Goal: Transaction & Acquisition: Subscribe to service/newsletter

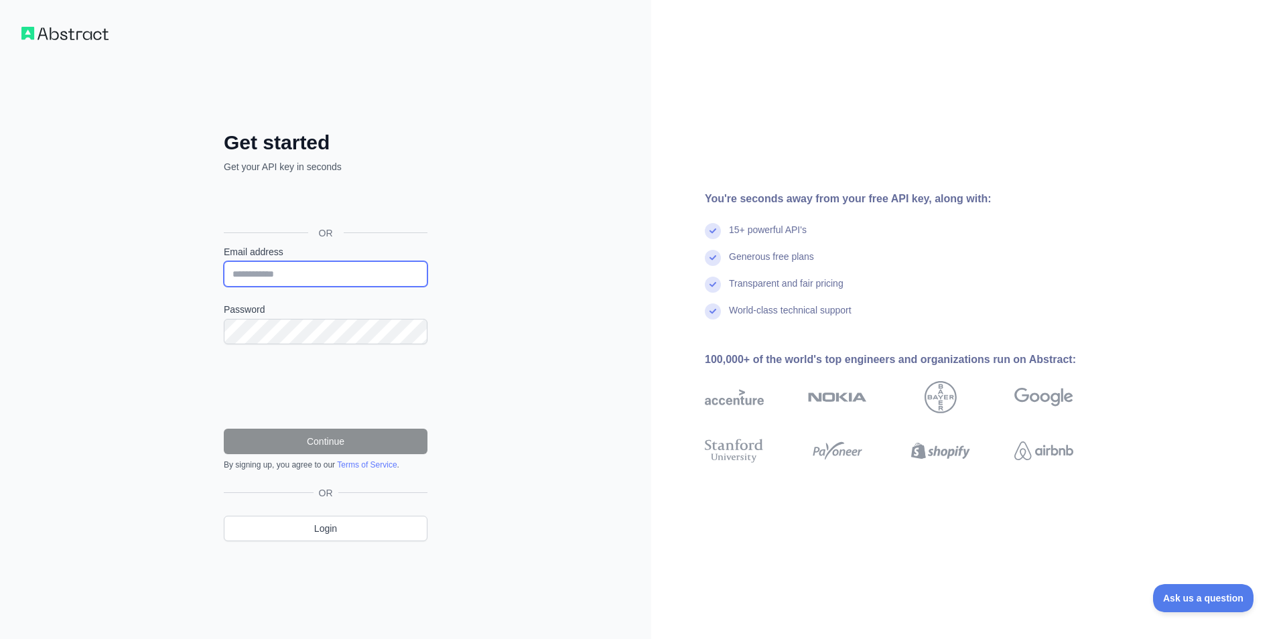
click at [352, 275] on input "Email address" at bounding box center [326, 273] width 204 height 25
click at [338, 283] on input "Email address" at bounding box center [326, 273] width 204 height 25
click at [391, 493] on div "OR" at bounding box center [326, 493] width 204 height 13
click at [296, 586] on div "Get started Get your API key in seconds OR Email address Password Continue By s…" at bounding box center [325, 319] width 651 height 639
click at [327, 273] on input "Email address" at bounding box center [326, 273] width 204 height 25
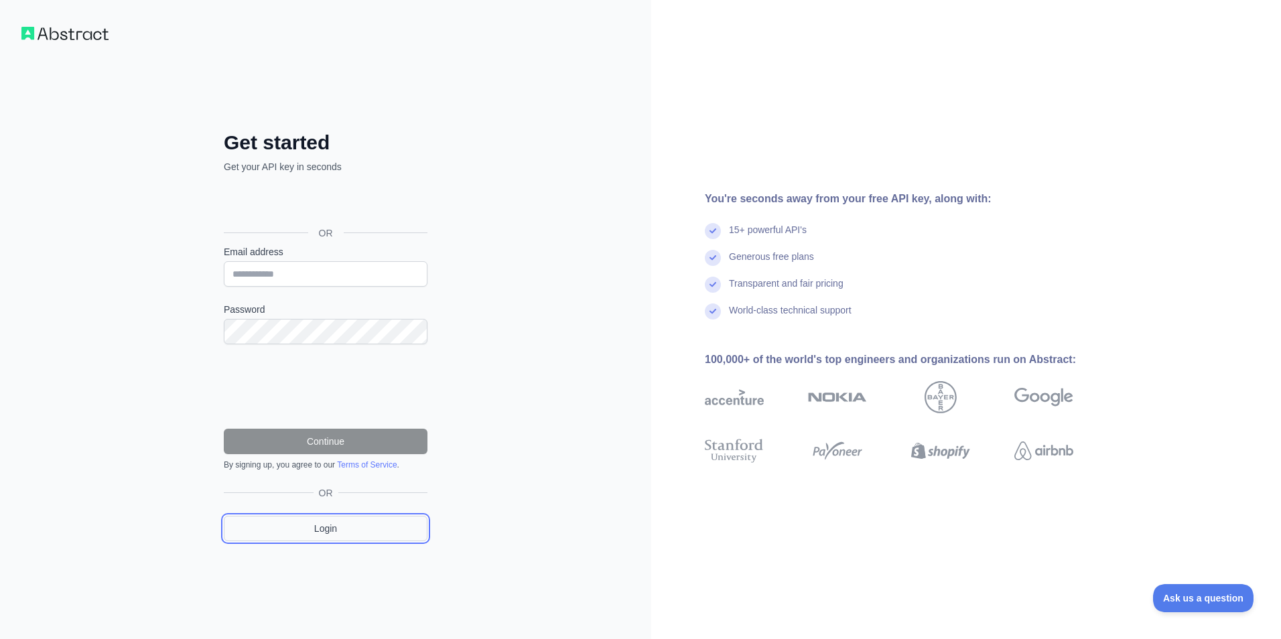
click at [338, 523] on link "Login" at bounding box center [326, 528] width 204 height 25
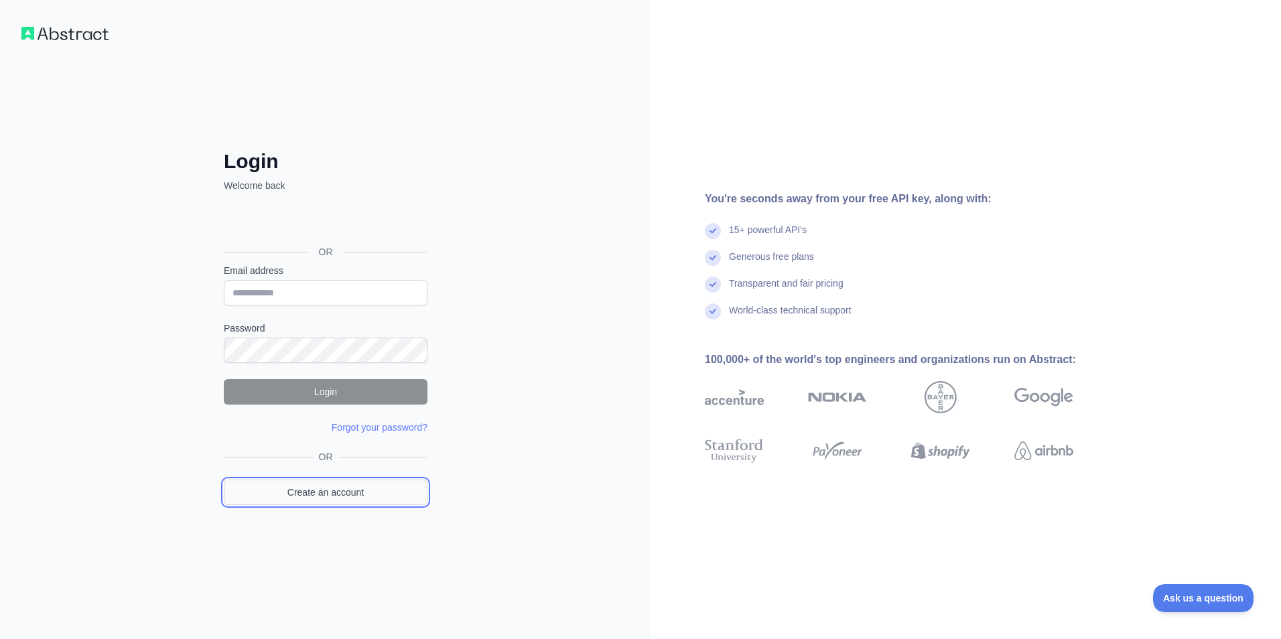
click at [338, 493] on link "Create an account" at bounding box center [326, 492] width 204 height 25
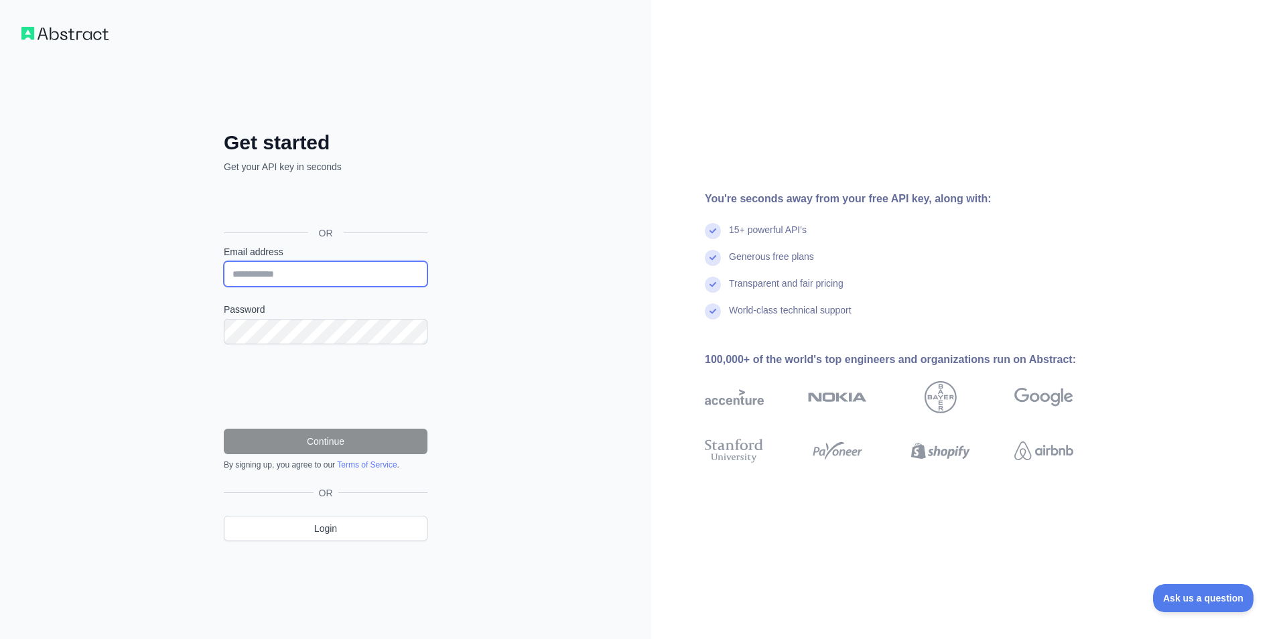
click at [299, 267] on input "Email address" at bounding box center [326, 273] width 204 height 25
type input "**"
type input "**********"
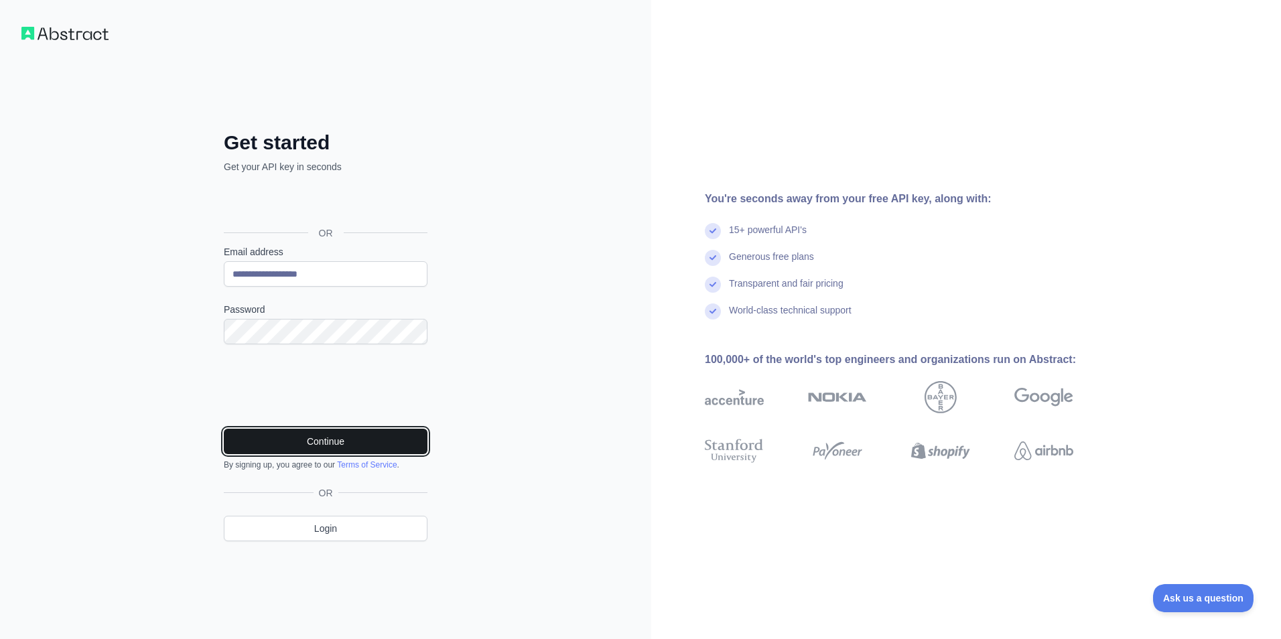
click at [369, 440] on button "Continue" at bounding box center [326, 441] width 204 height 25
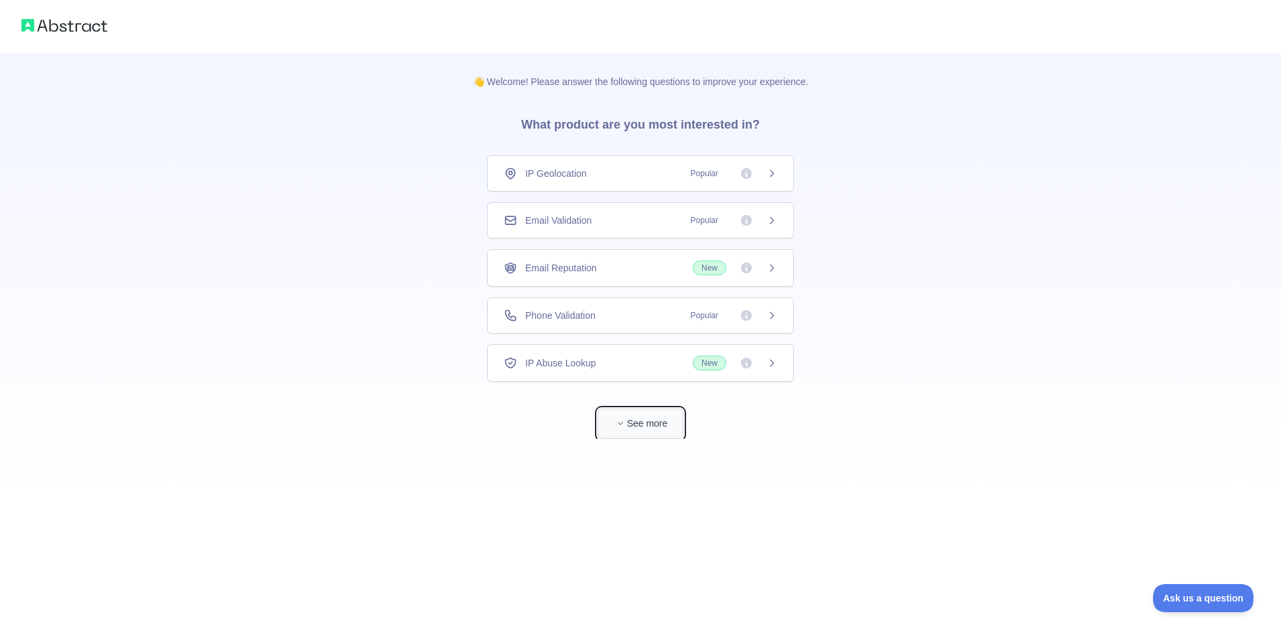
click at [635, 436] on button "See more" at bounding box center [641, 424] width 86 height 30
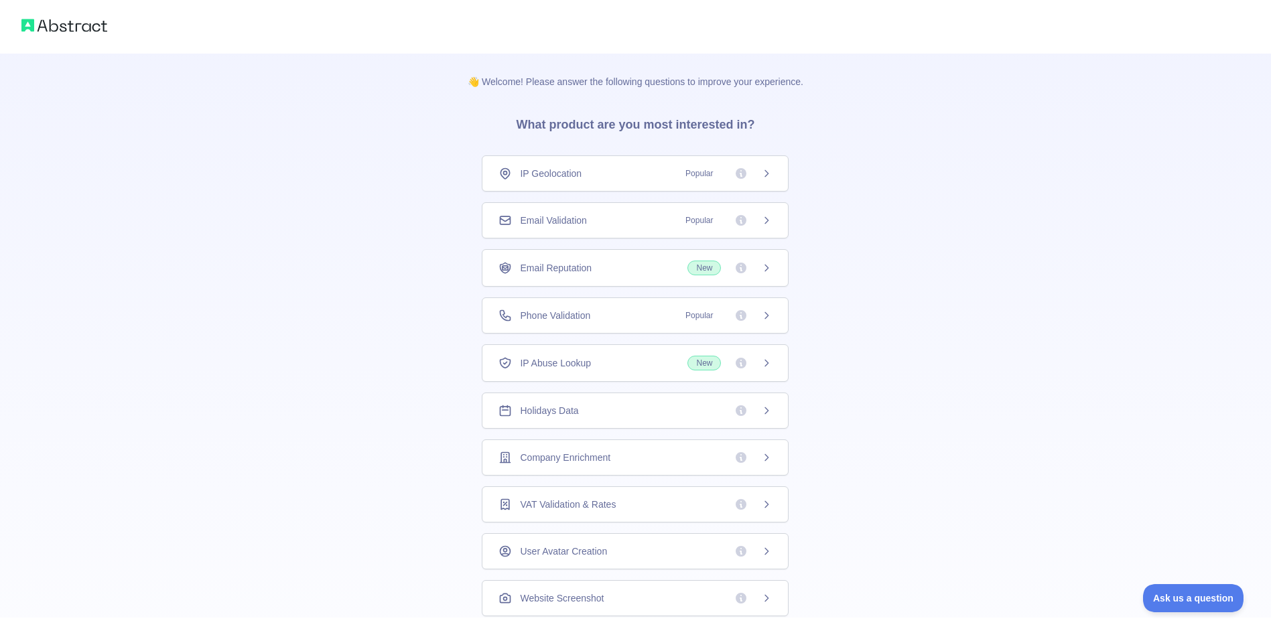
click at [548, 410] on span "Holidays Data" at bounding box center [549, 410] width 58 height 13
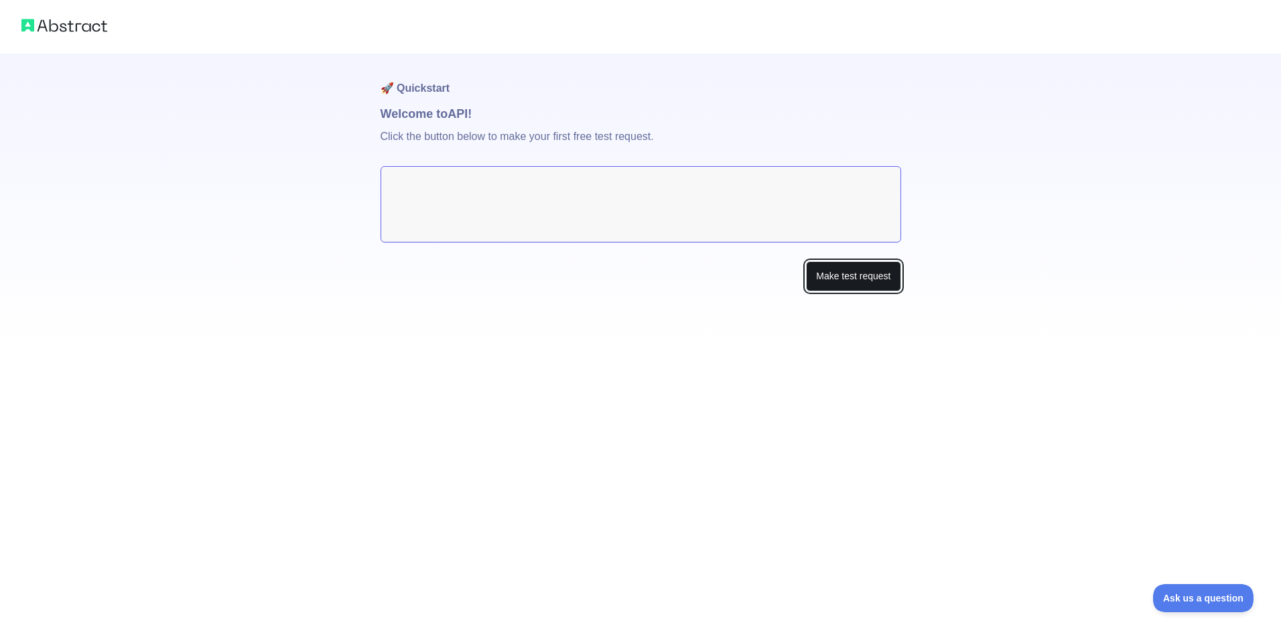
click at [839, 280] on button "Make test request" at bounding box center [853, 276] width 94 height 30
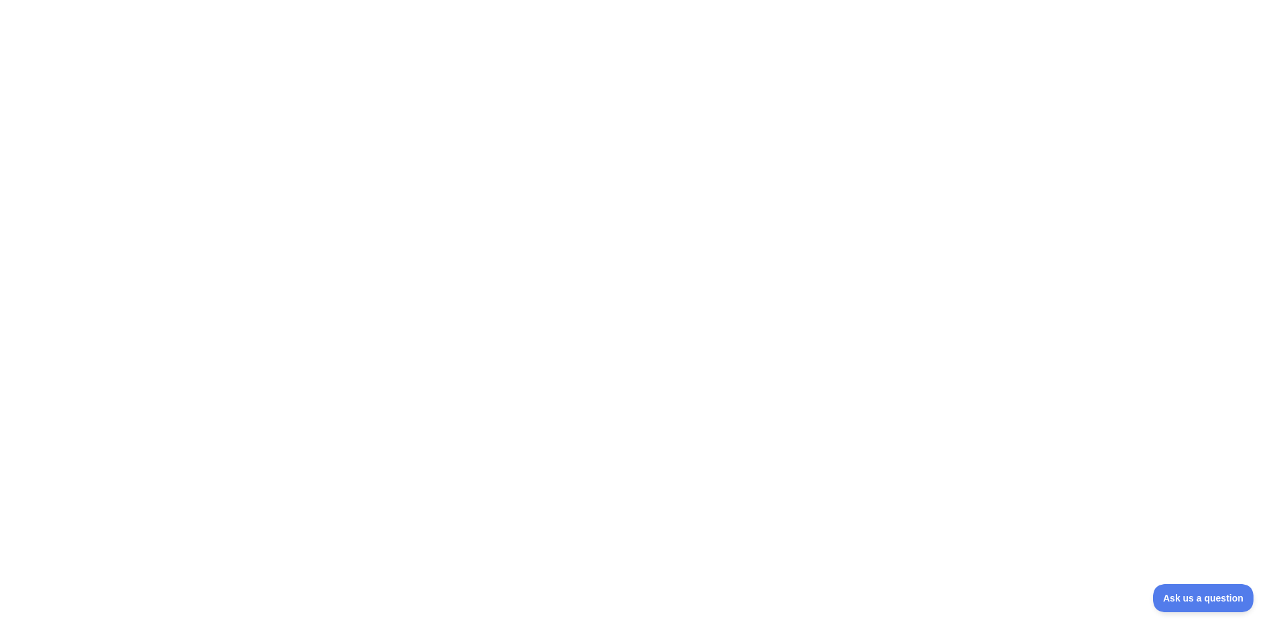
drag, startPoint x: 852, startPoint y: 113, endPoint x: 869, endPoint y: 127, distance: 22.3
click at [852, 113] on div at bounding box center [640, 319] width 1281 height 639
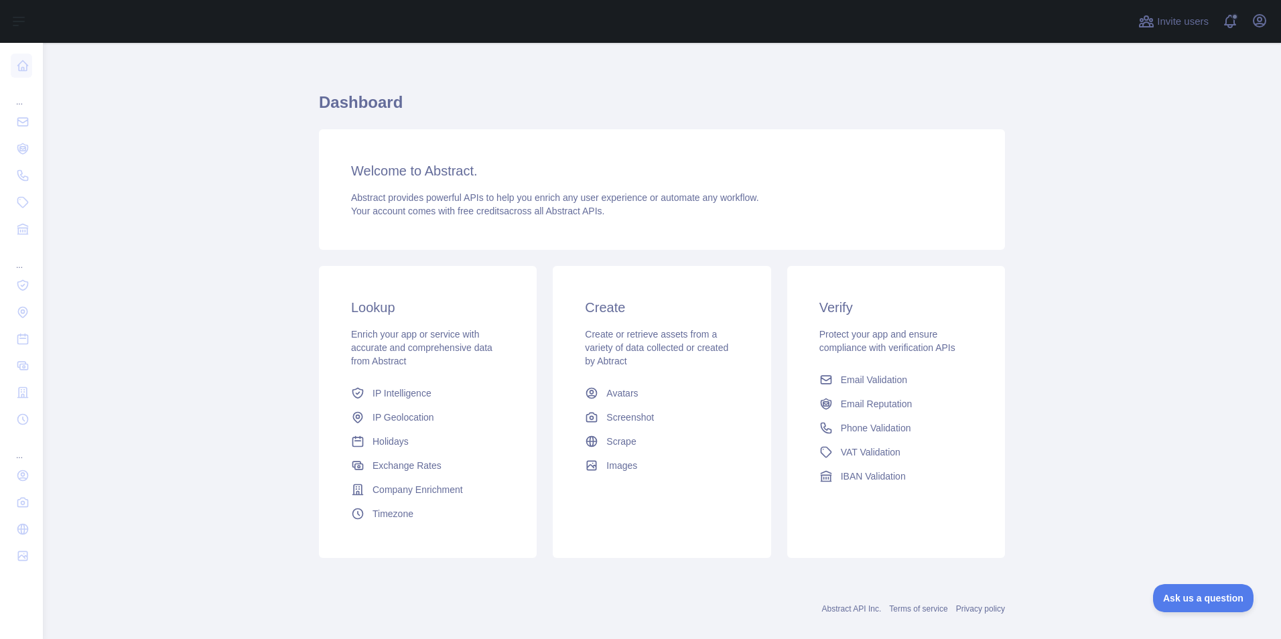
scroll to position [28, 0]
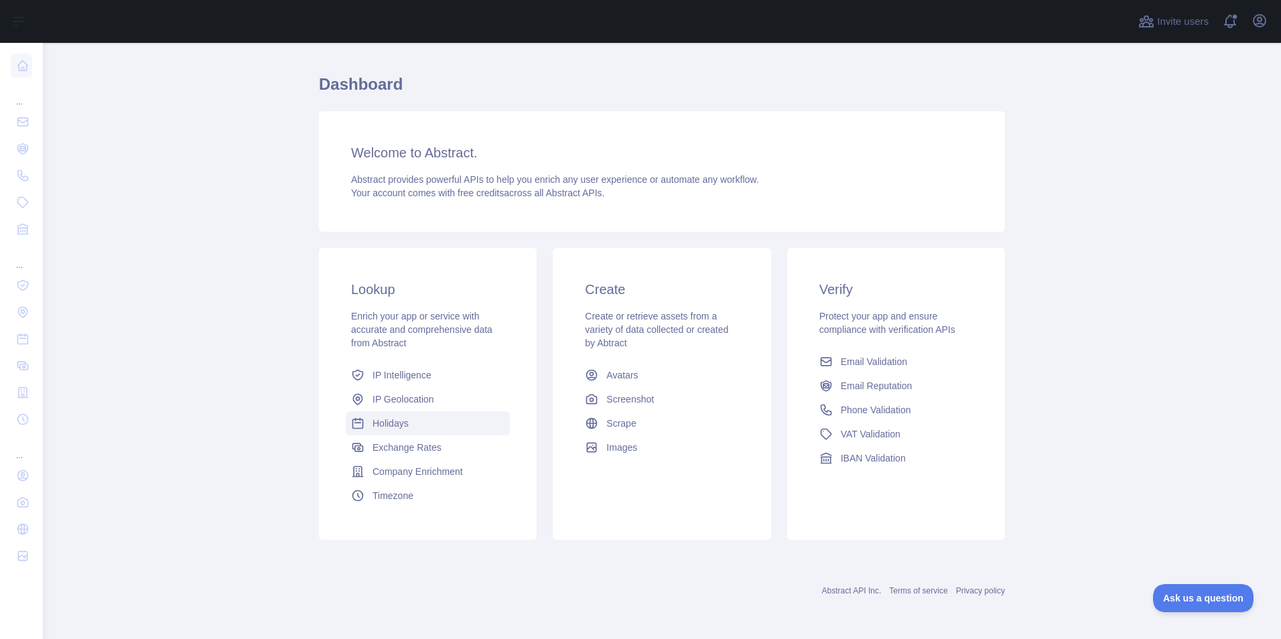
click at [395, 425] on span "Holidays" at bounding box center [391, 423] width 36 height 13
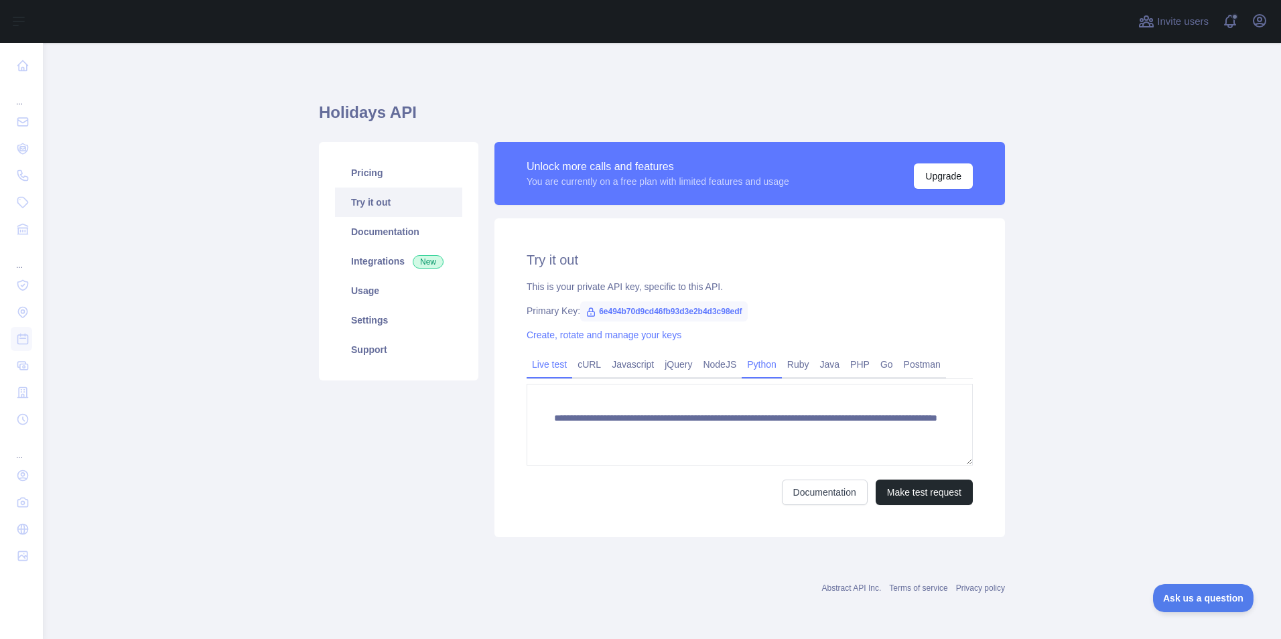
drag, startPoint x: 763, startPoint y: 362, endPoint x: 741, endPoint y: 373, distance: 24.6
click at [763, 362] on link "Python" at bounding box center [762, 364] width 40 height 21
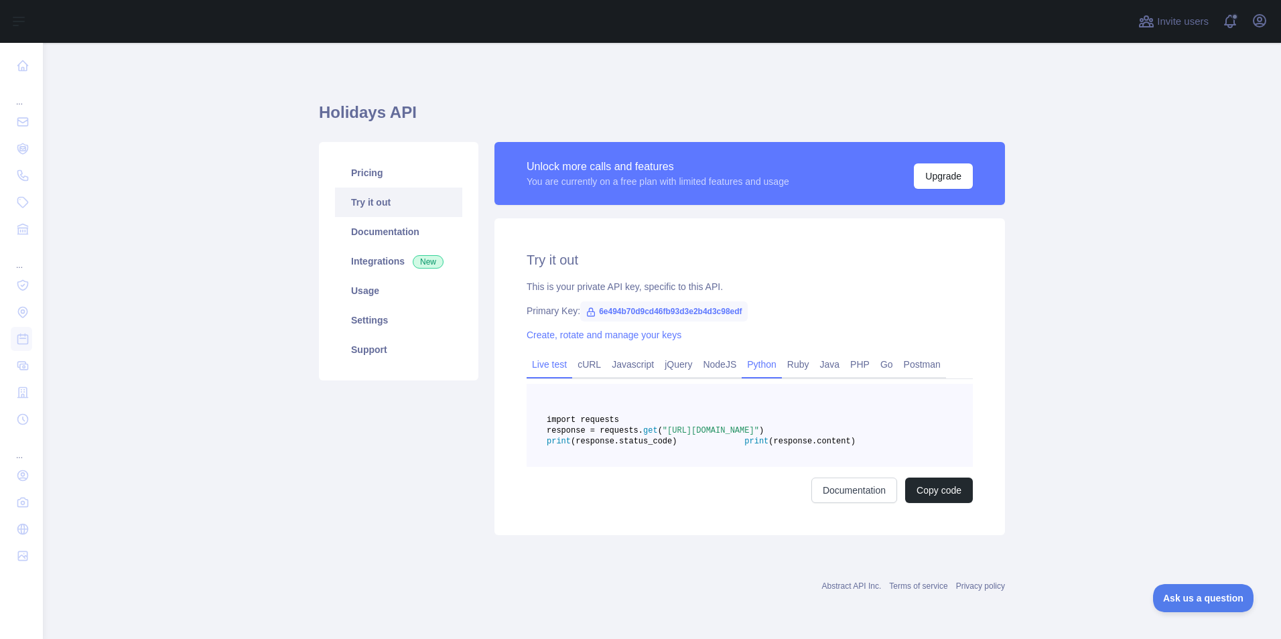
click at [542, 366] on link "Live test" at bounding box center [550, 364] width 46 height 21
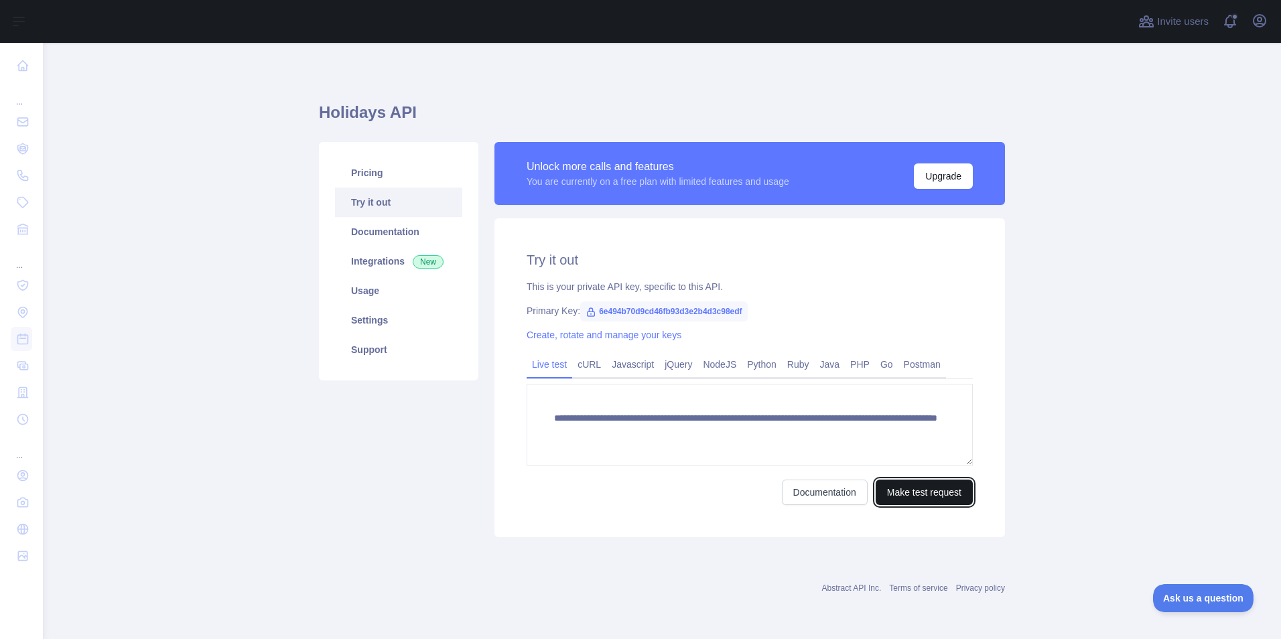
click at [917, 493] on button "Make test request" at bounding box center [924, 492] width 97 height 25
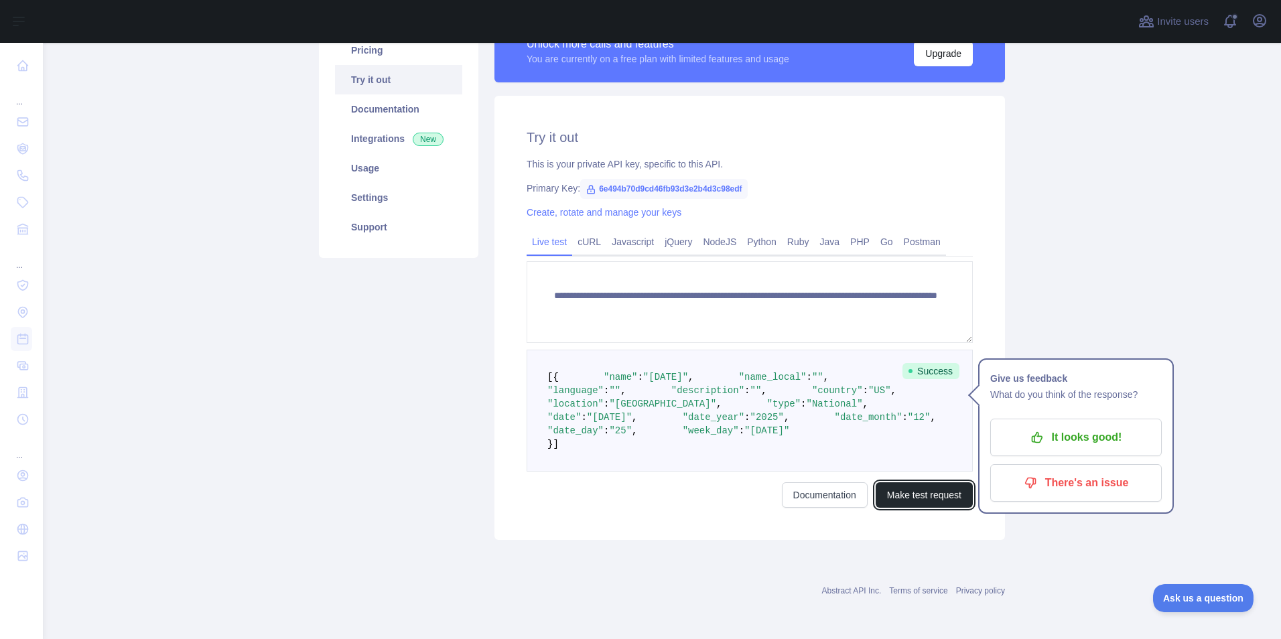
scroll to position [123, 0]
click at [757, 242] on link "Python" at bounding box center [762, 241] width 40 height 21
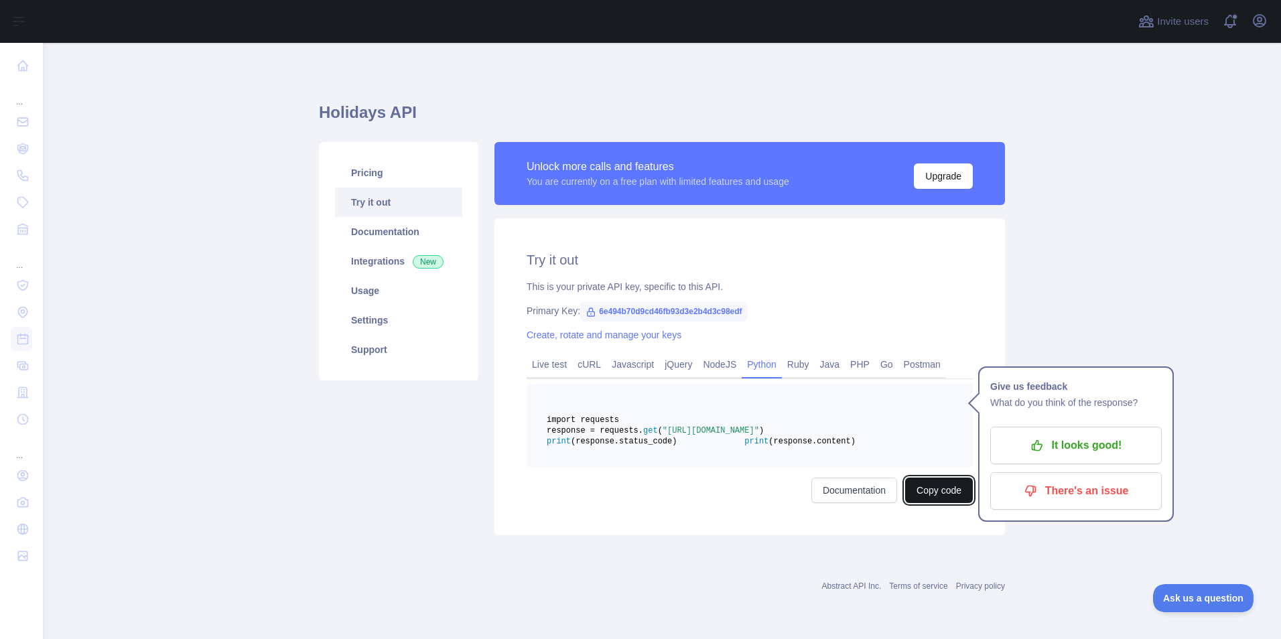
click at [937, 502] on button "Copy code" at bounding box center [939, 490] width 68 height 25
click at [574, 354] on link "cURL" at bounding box center [589, 364] width 34 height 21
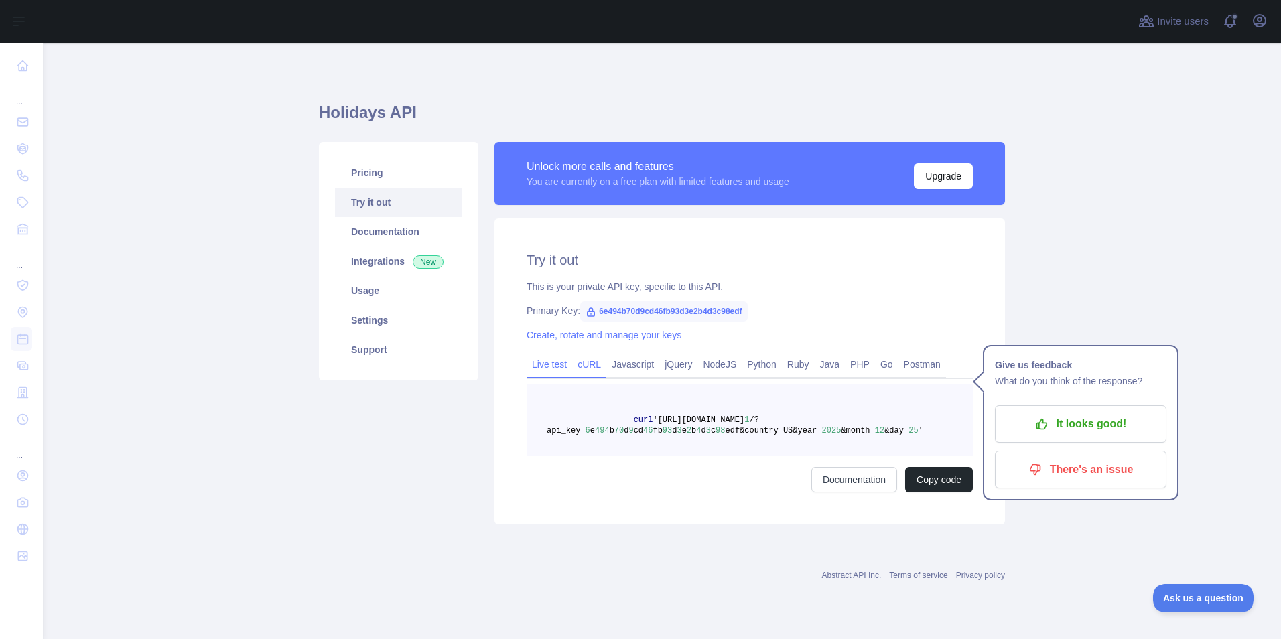
click at [548, 366] on link "Live test" at bounding box center [550, 364] width 46 height 21
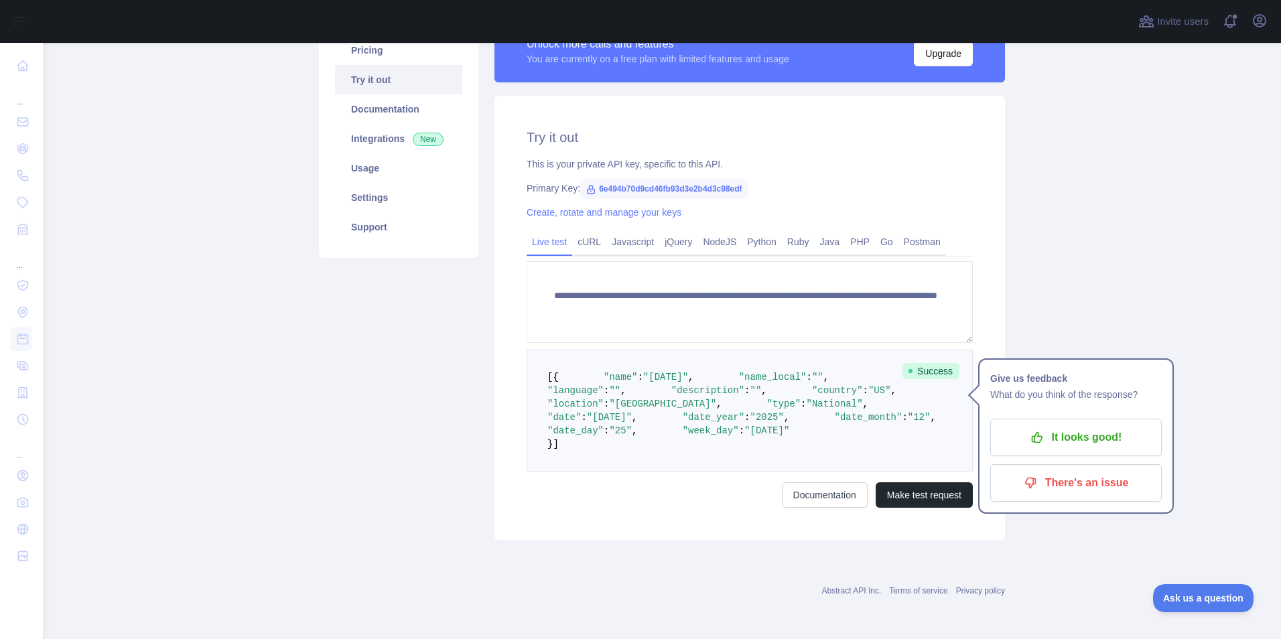
scroll to position [257, 0]
click at [930, 493] on button "Make test request" at bounding box center [924, 495] width 97 height 25
click at [1068, 426] on p "It looks good!" at bounding box center [1076, 437] width 151 height 23
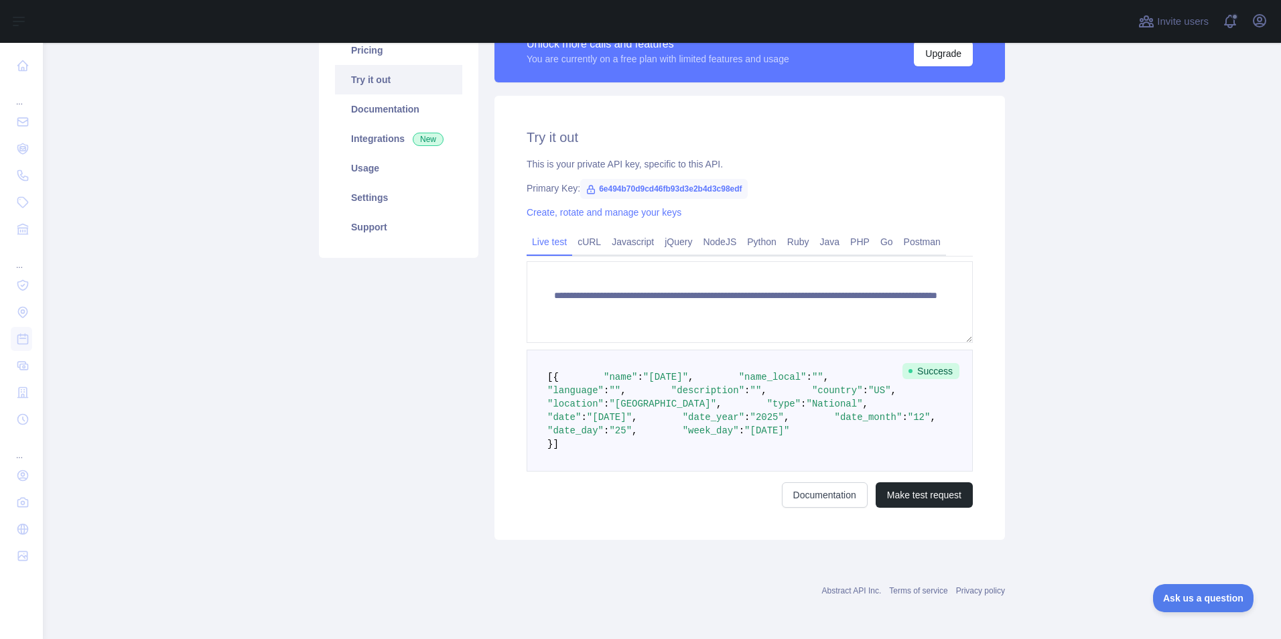
scroll to position [0, 0]
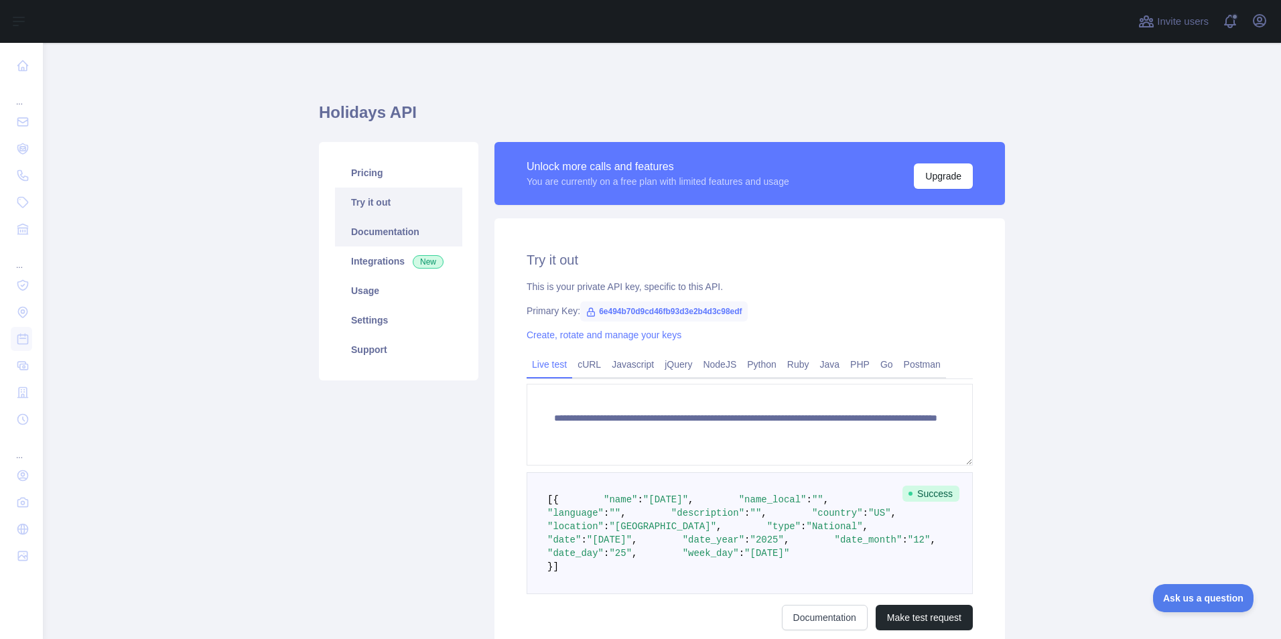
click at [378, 232] on link "Documentation" at bounding box center [398, 231] width 127 height 29
click at [380, 257] on link "Integrations New" at bounding box center [398, 261] width 127 height 29
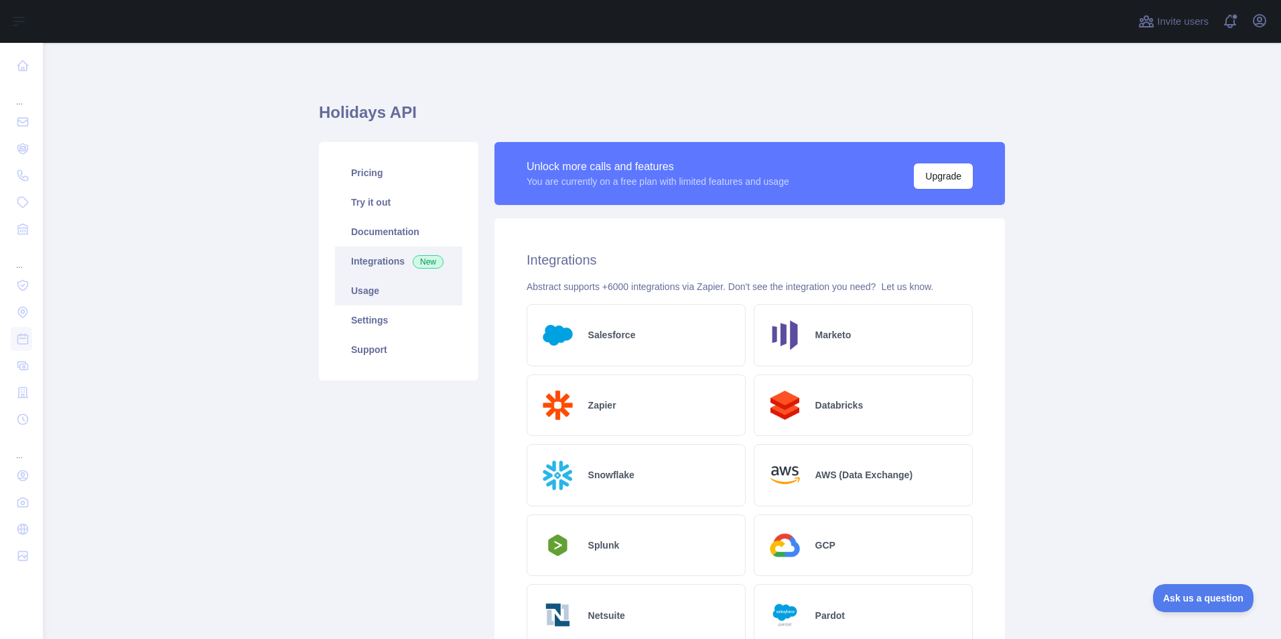
click at [355, 290] on link "Usage" at bounding box center [398, 290] width 127 height 29
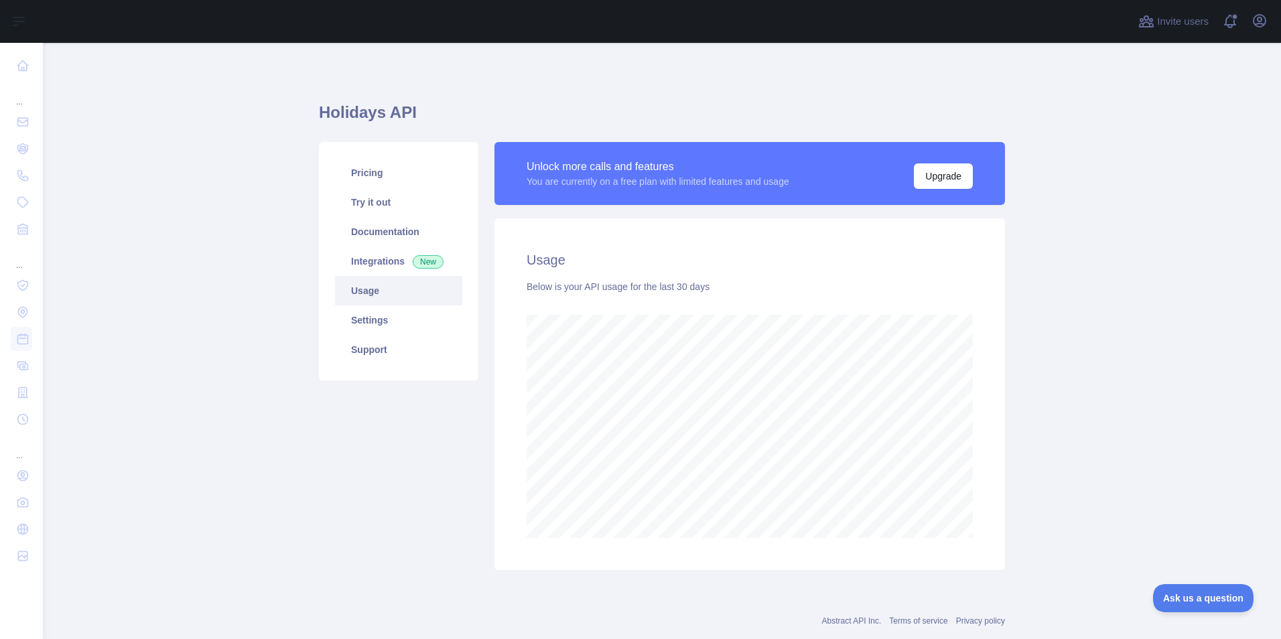
scroll to position [596, 1228]
click at [353, 187] on link "Pricing" at bounding box center [398, 172] width 127 height 29
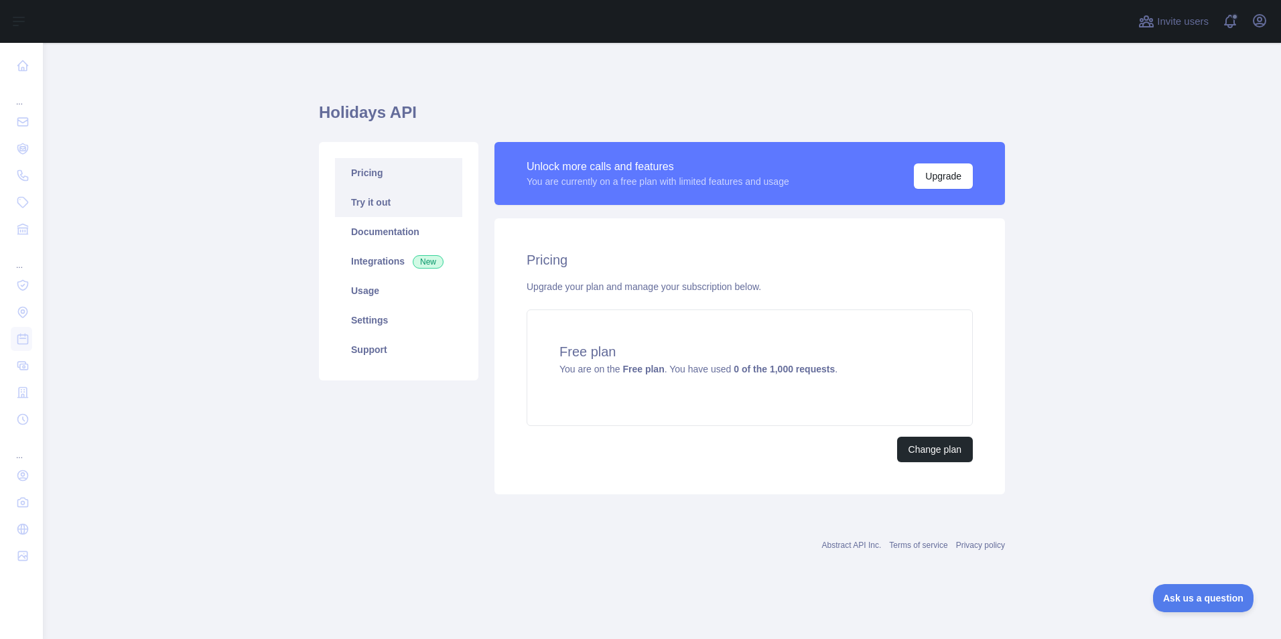
click at [371, 202] on link "Try it out" at bounding box center [398, 202] width 127 height 29
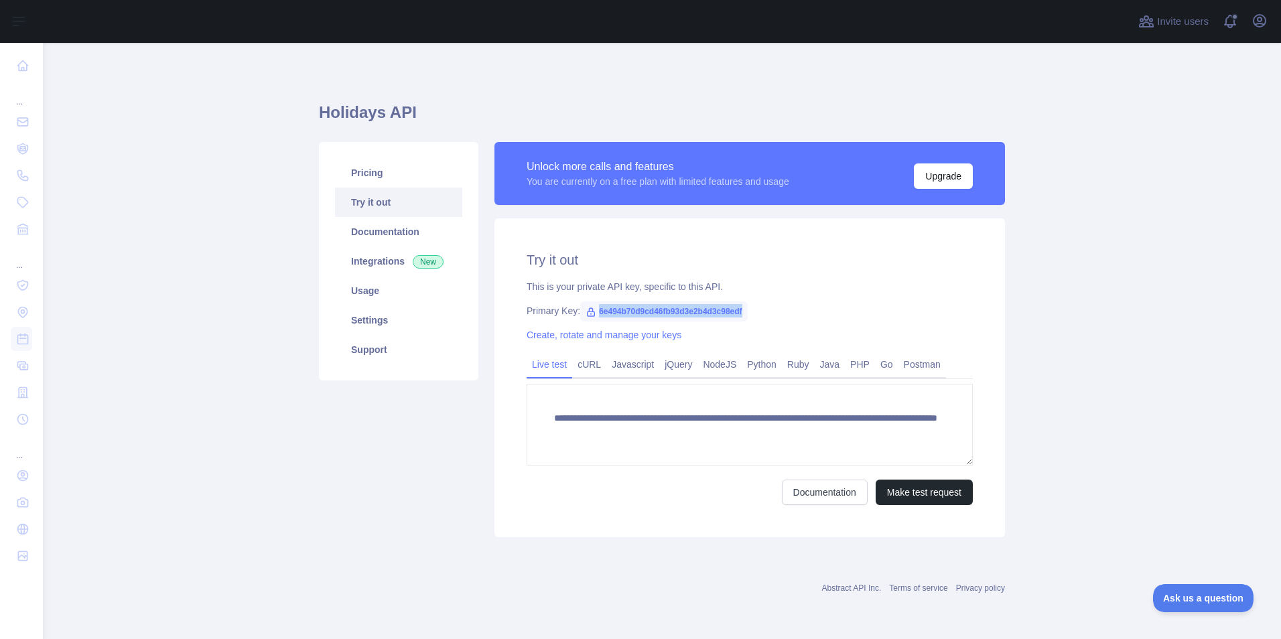
drag, startPoint x: 742, startPoint y: 309, endPoint x: 583, endPoint y: 309, distance: 158.8
click at [583, 309] on span "6e494b70d9cd46fb93d3e2b4d3c98edf" at bounding box center [663, 312] width 167 height 20
copy span "6e494b70d9cd46fb93d3e2b4d3c98edf"
click at [774, 368] on link "Python" at bounding box center [762, 364] width 40 height 21
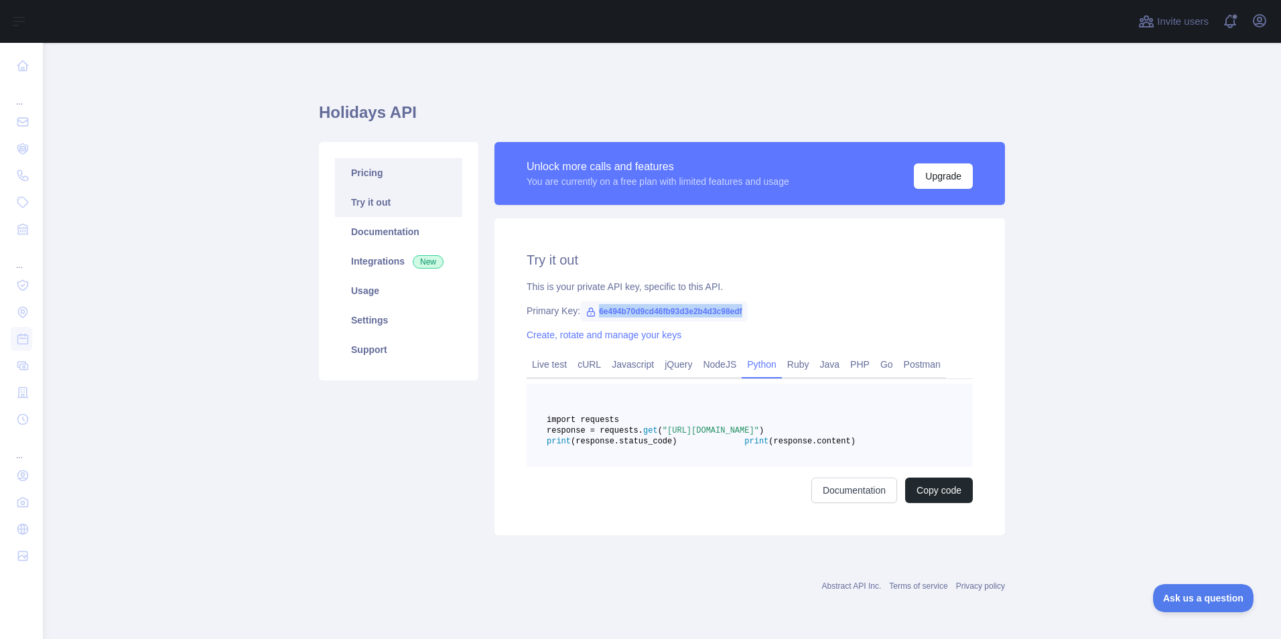
click at [381, 181] on link "Pricing" at bounding box center [398, 172] width 127 height 29
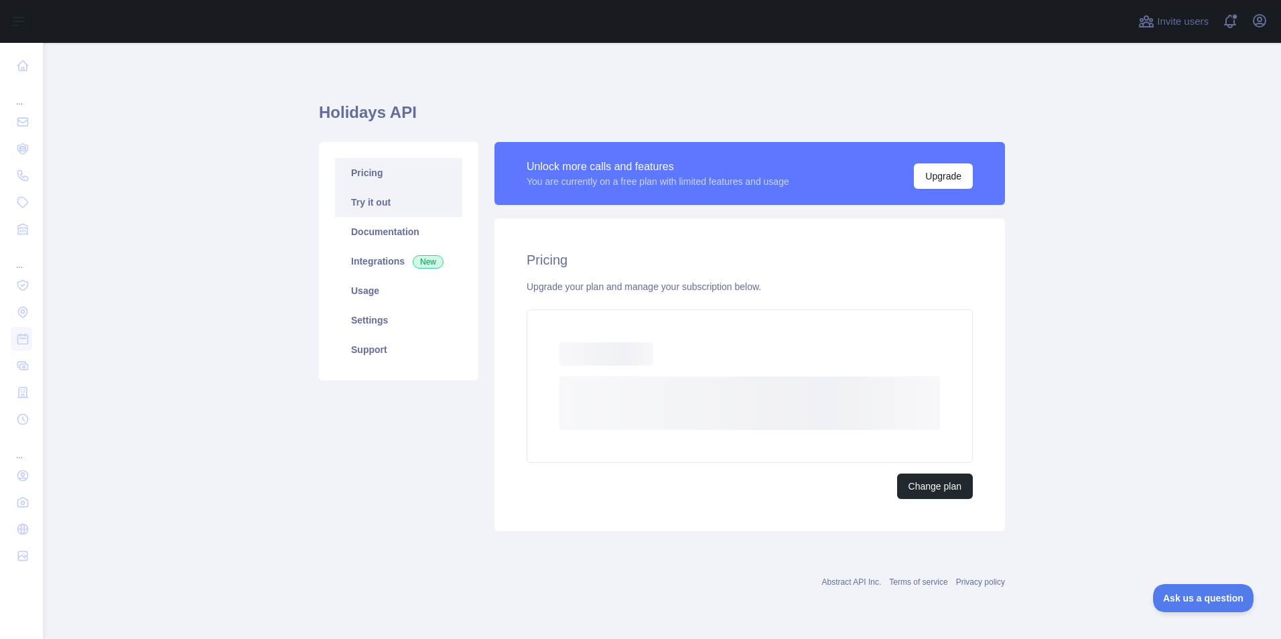
click at [367, 214] on link "Try it out" at bounding box center [398, 202] width 127 height 29
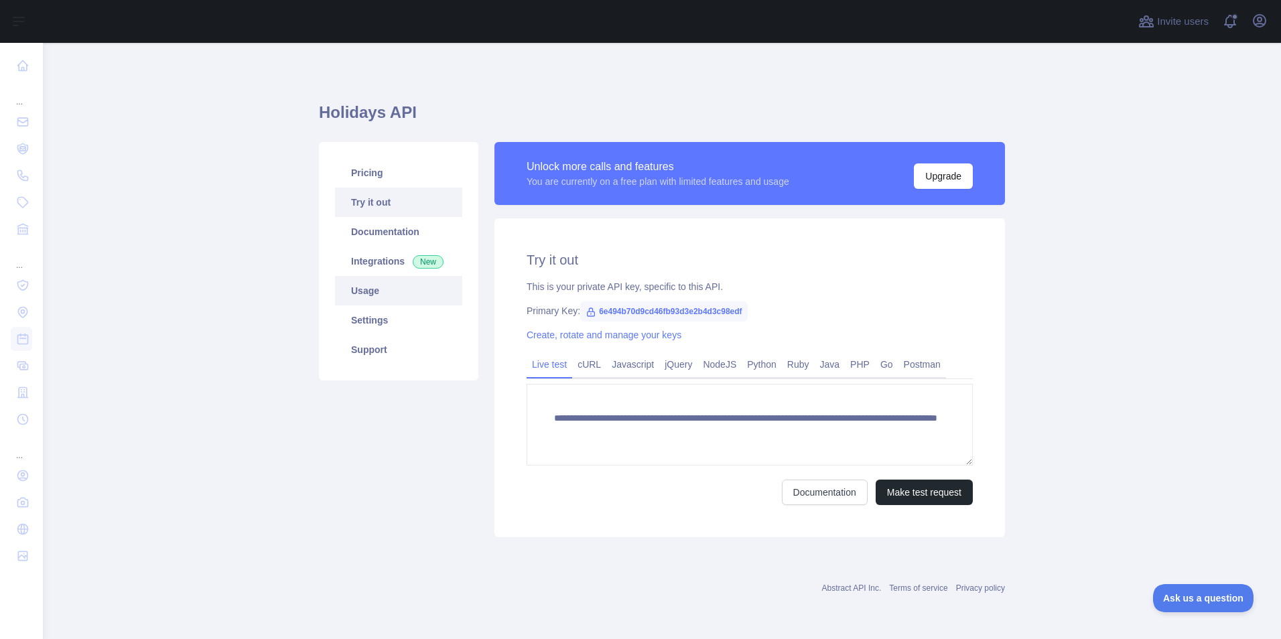
click at [375, 298] on link "Usage" at bounding box center [398, 290] width 127 height 29
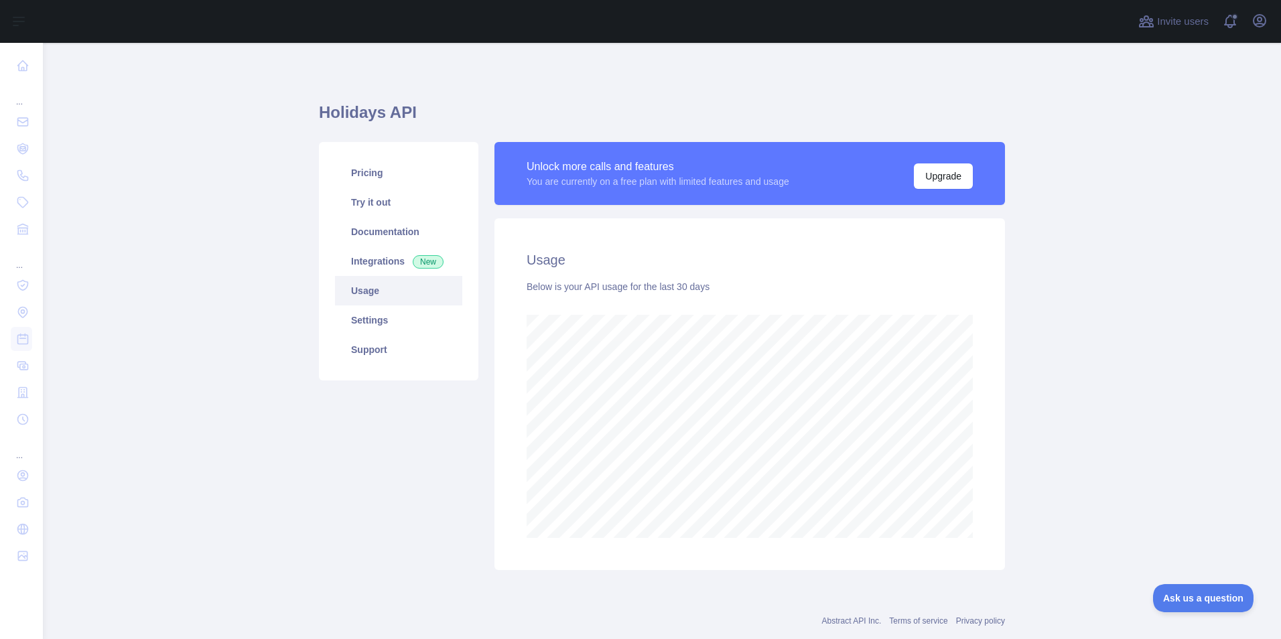
scroll to position [596, 1228]
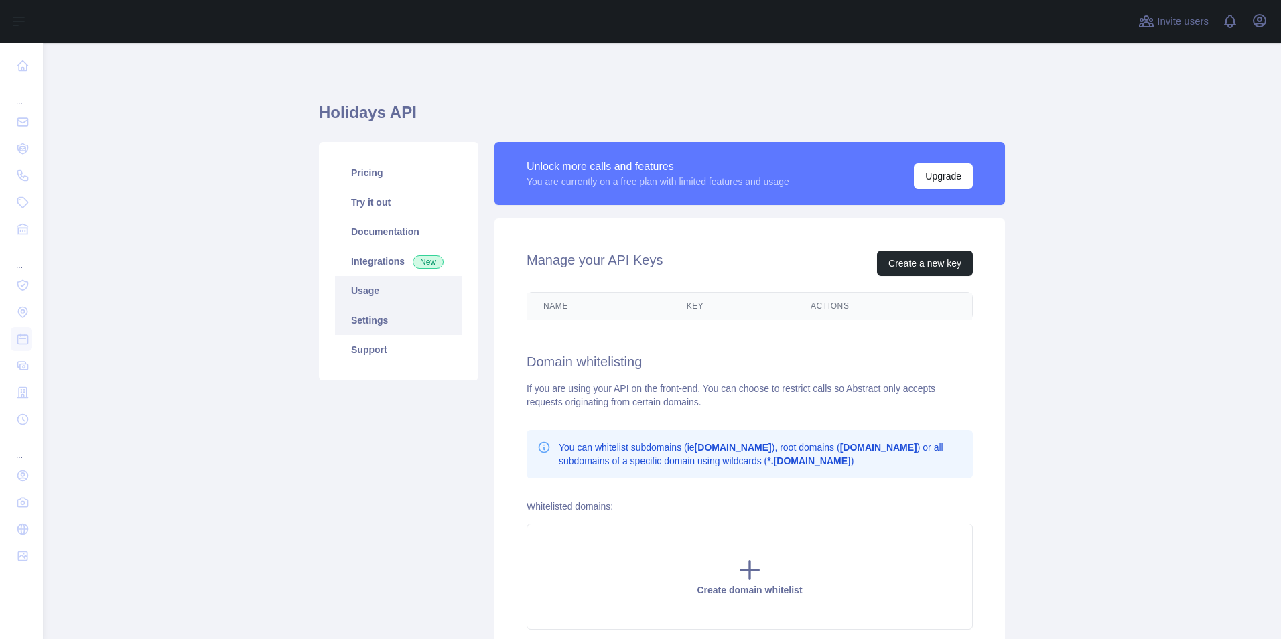
click at [379, 291] on link "Usage" at bounding box center [398, 290] width 127 height 29
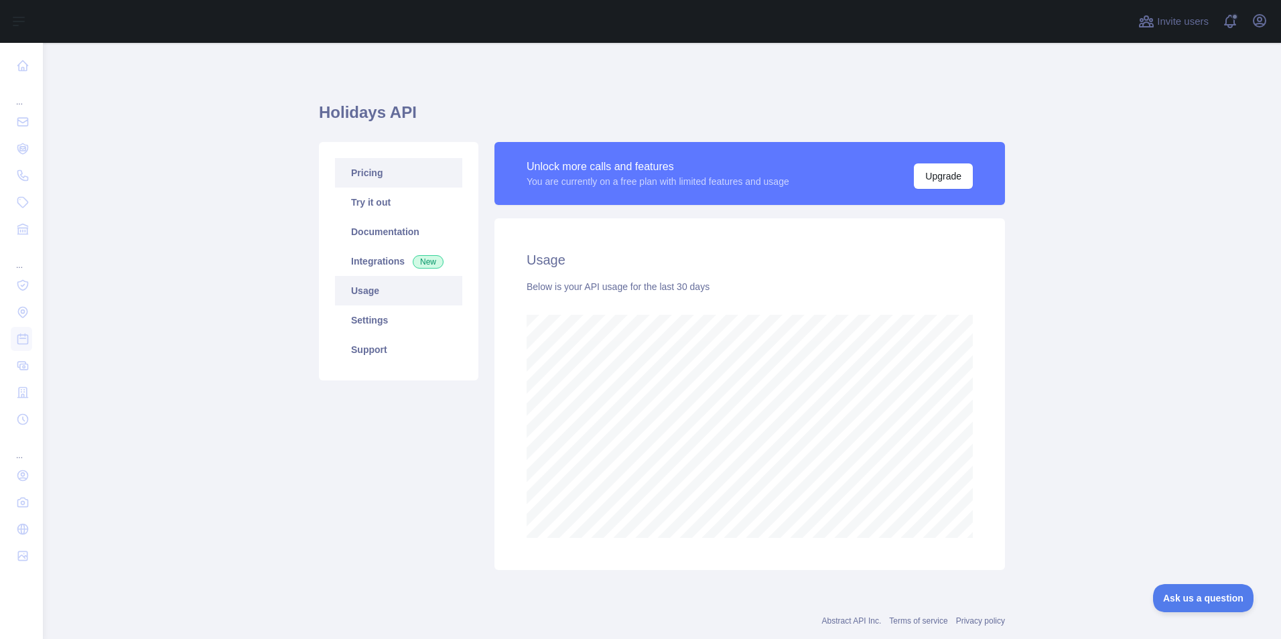
click at [355, 170] on link "Pricing" at bounding box center [398, 172] width 127 height 29
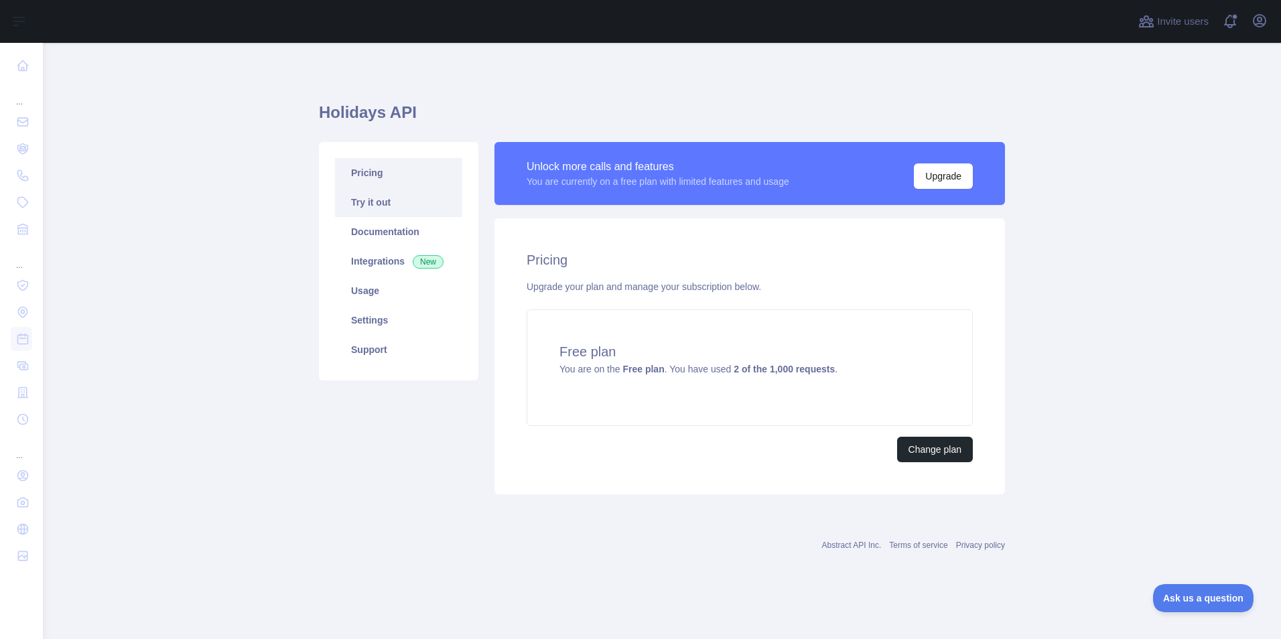
click at [395, 210] on link "Try it out" at bounding box center [398, 202] width 127 height 29
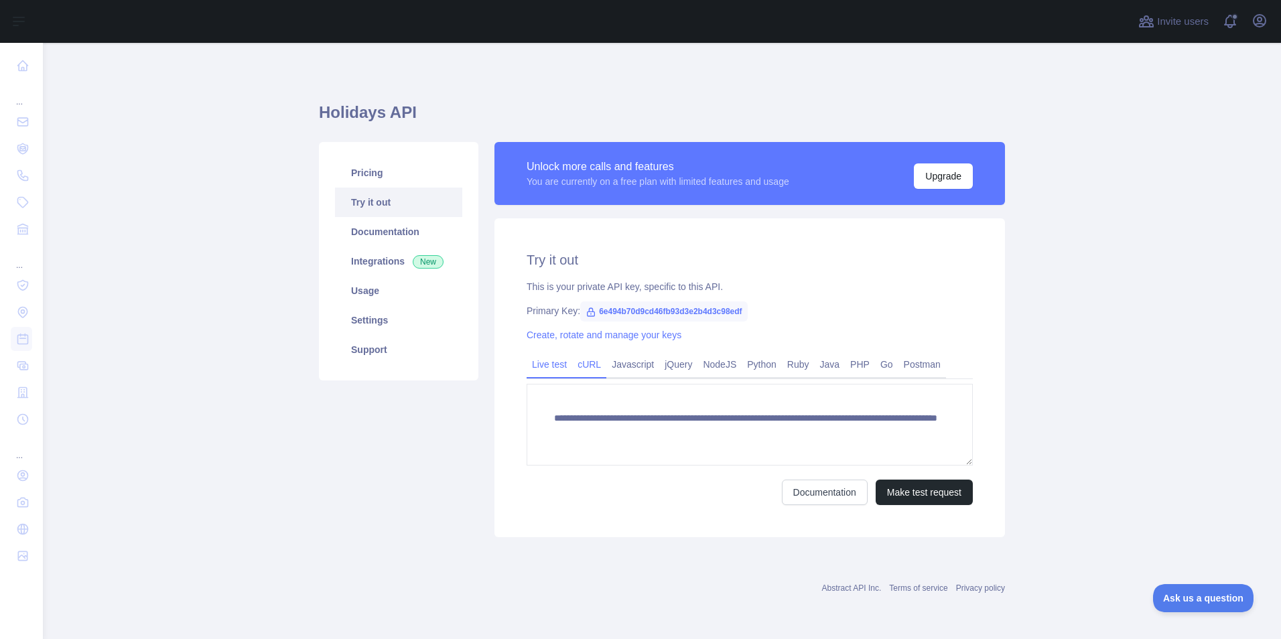
click at [580, 361] on link "cURL" at bounding box center [589, 364] width 34 height 21
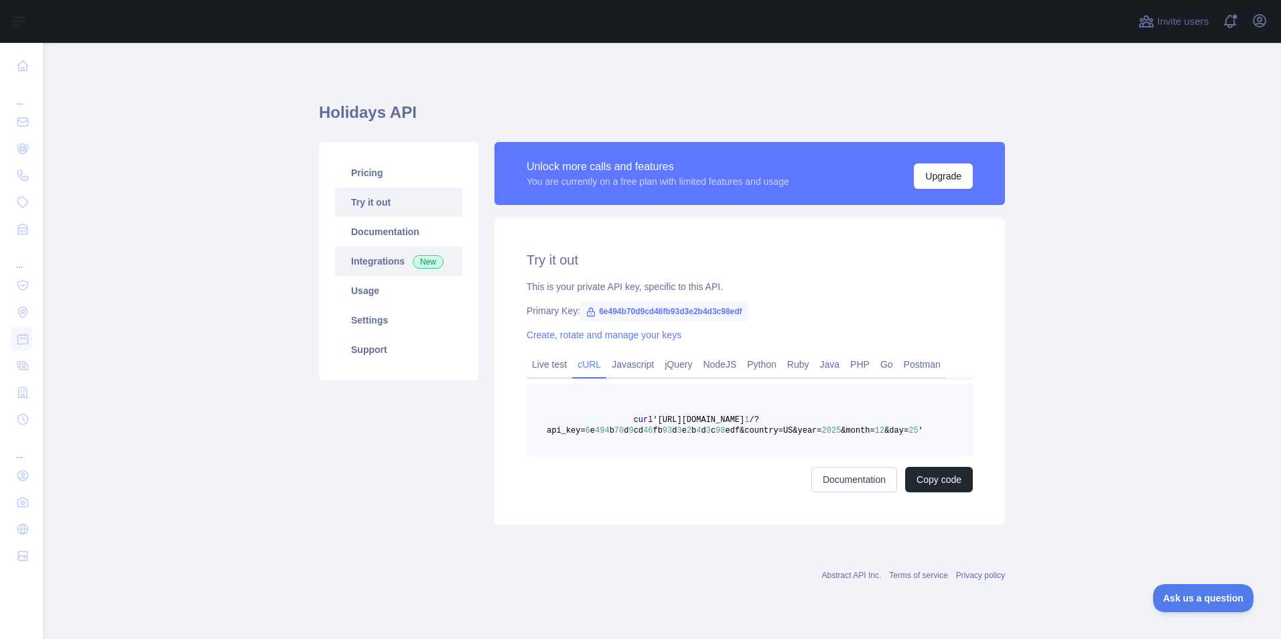
click at [376, 267] on link "Integrations New" at bounding box center [398, 261] width 127 height 29
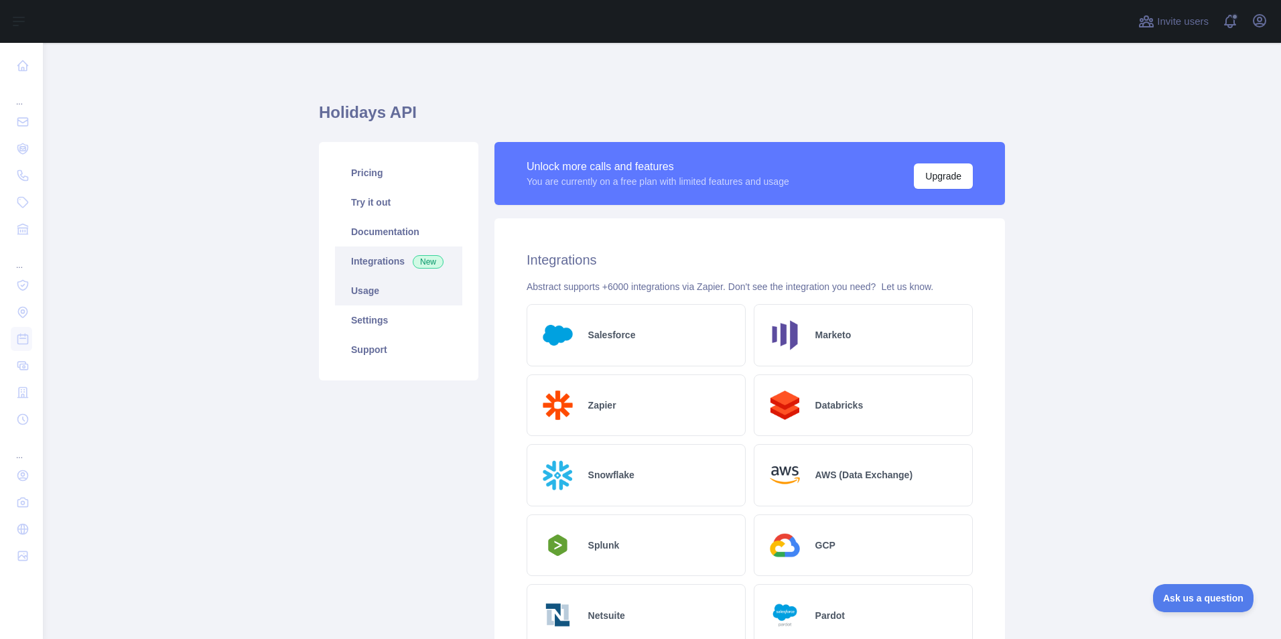
click at [371, 298] on link "Usage" at bounding box center [398, 290] width 127 height 29
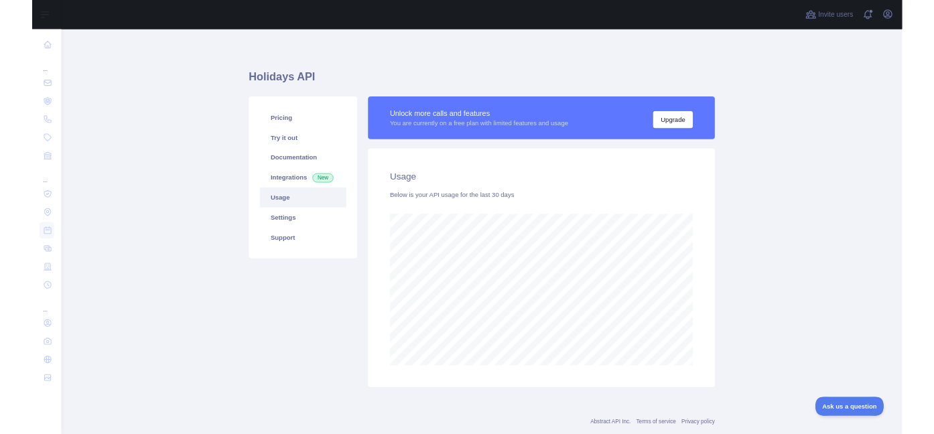
scroll to position [596, 1228]
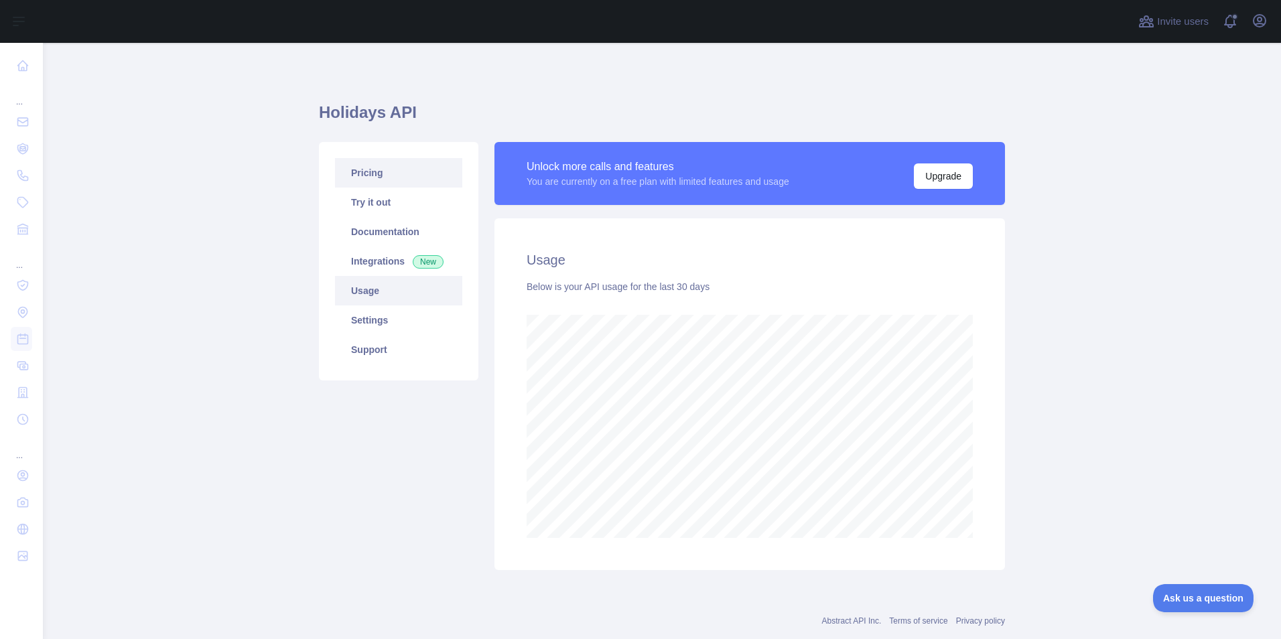
click at [377, 174] on link "Pricing" at bounding box center [398, 172] width 127 height 29
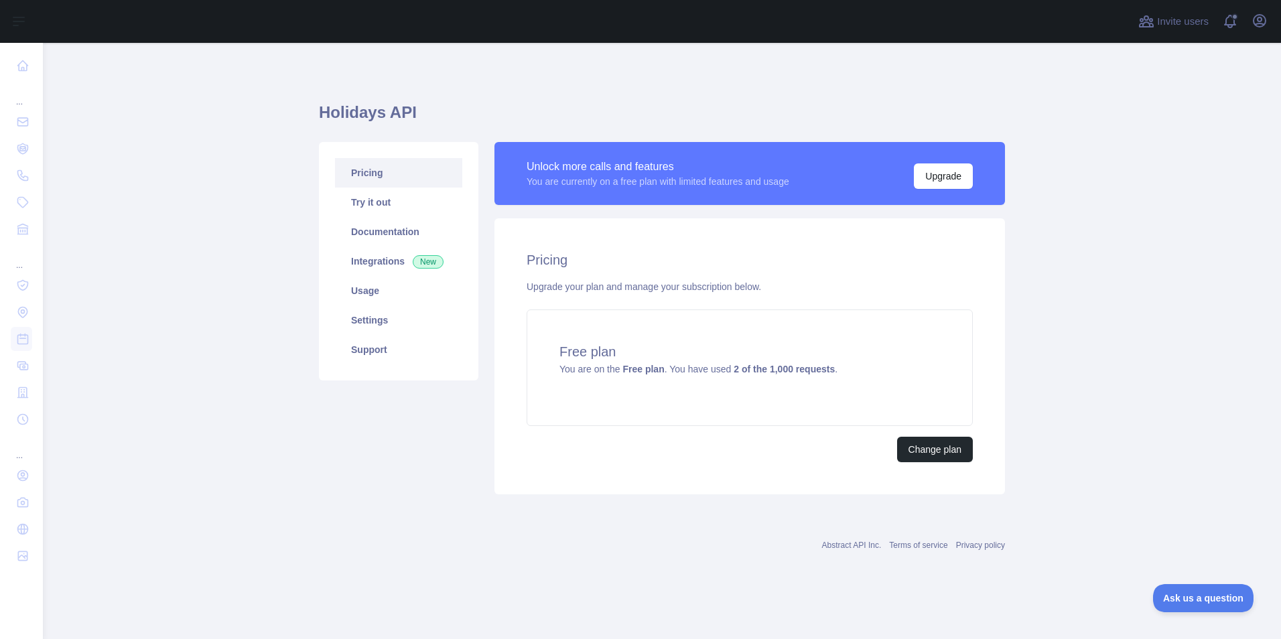
drag, startPoint x: 1153, startPoint y: 228, endPoint x: 1163, endPoint y: 191, distance: 38.0
click at [1163, 191] on main "Holidays API Pricing Try it out Documentation Integrations New Usage Settings S…" at bounding box center [662, 341] width 1238 height 596
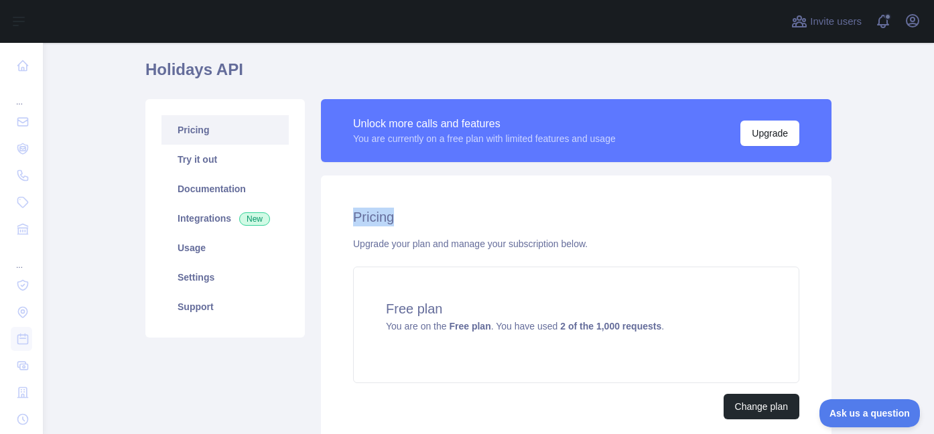
scroll to position [67, 0]
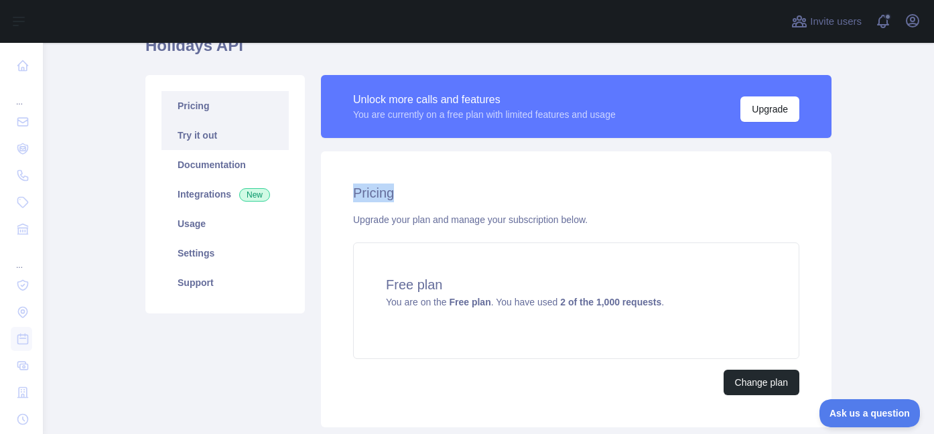
click at [203, 133] on link "Try it out" at bounding box center [225, 135] width 127 height 29
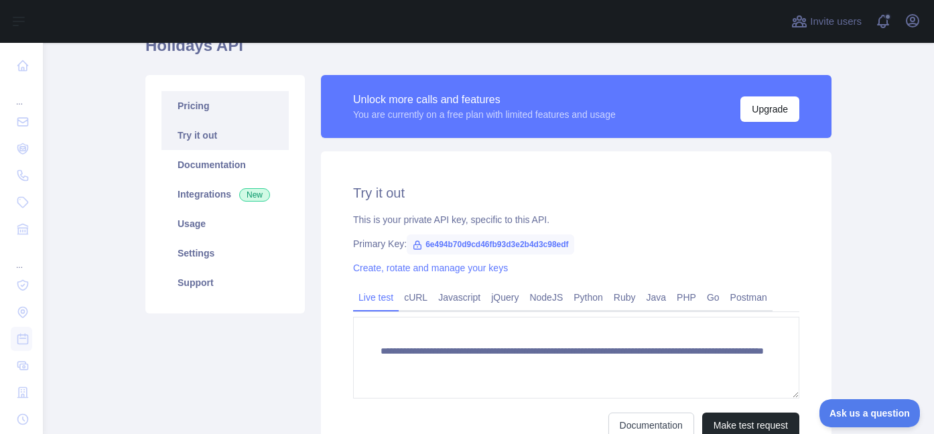
click at [196, 107] on link "Pricing" at bounding box center [225, 105] width 127 height 29
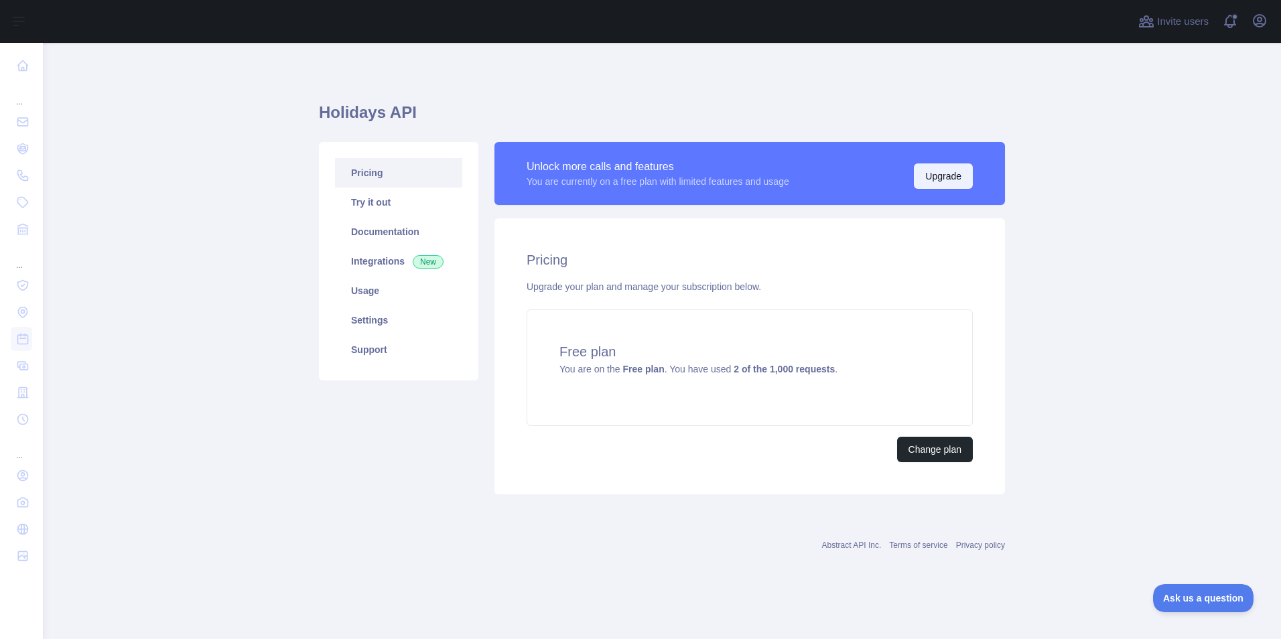
click at [962, 169] on button "Upgrade" at bounding box center [943, 176] width 59 height 25
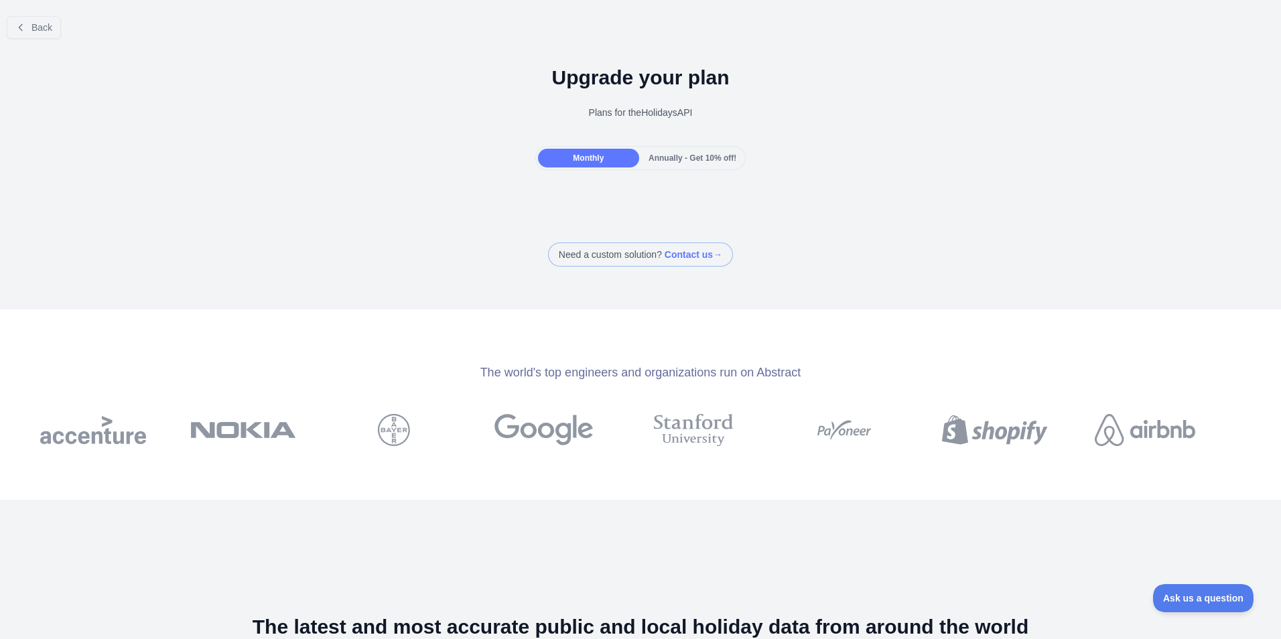
click at [671, 162] on span "Annually - Get 10% off!" at bounding box center [693, 157] width 88 height 9
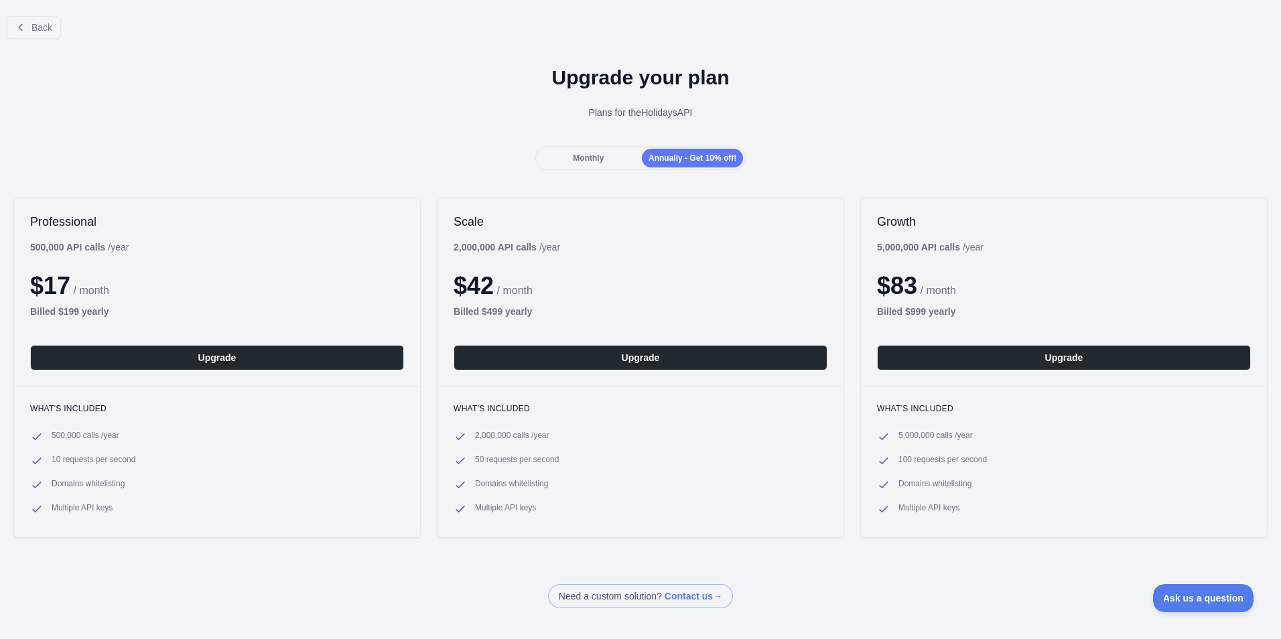
click at [336, 588] on div "Need a custom solution? Contact us →" at bounding box center [640, 596] width 1281 height 24
